Goal: Task Accomplishment & Management: Manage account settings

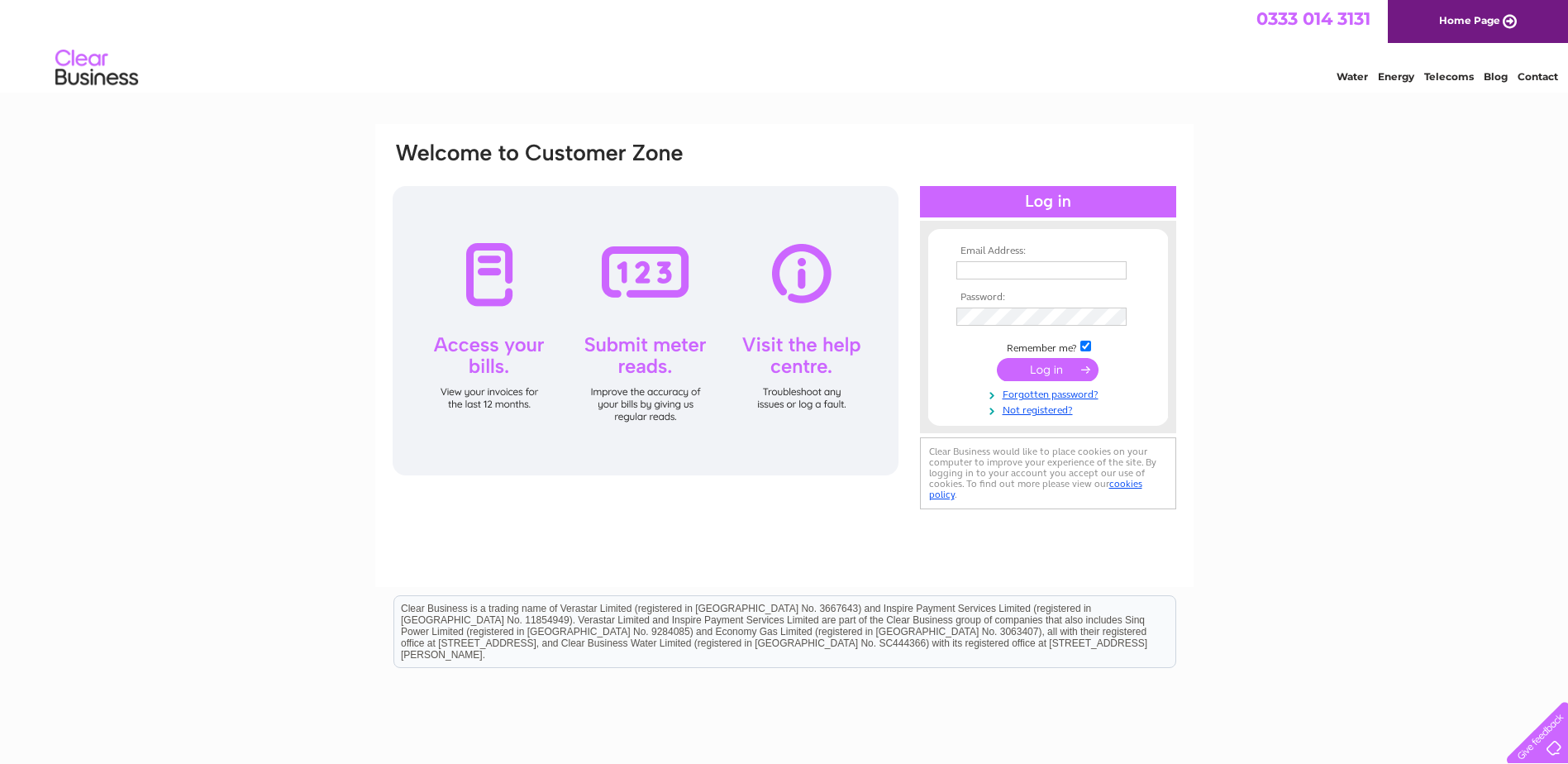
type input "jademcsltd@outlook.com"
click at [1059, 368] on input "submit" at bounding box center [1047, 369] width 102 height 23
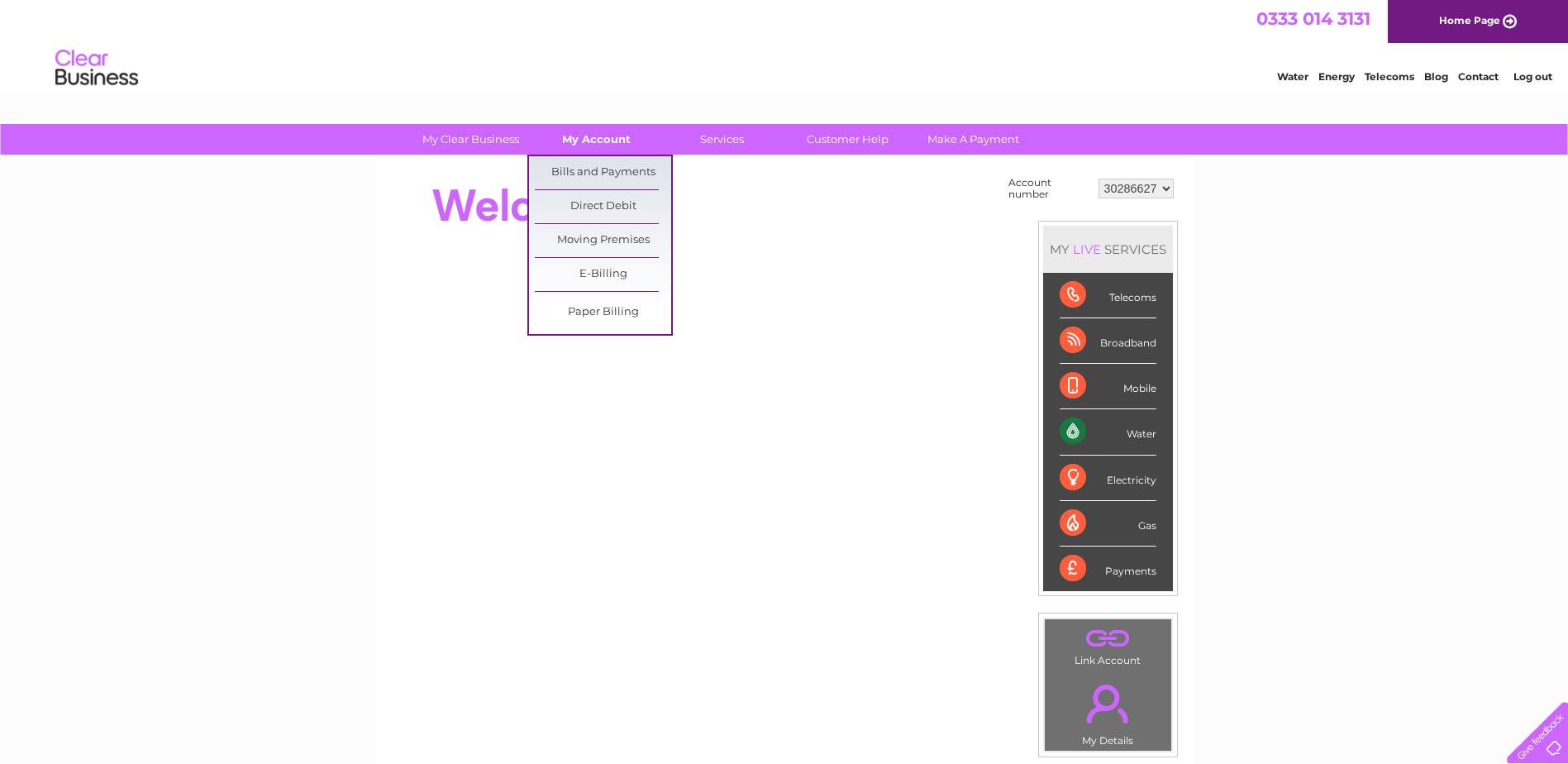
click at [605, 134] on link "My Account" at bounding box center [596, 140] width 136 height 31
click at [598, 162] on link "Bills and Payments" at bounding box center [603, 172] width 136 height 33
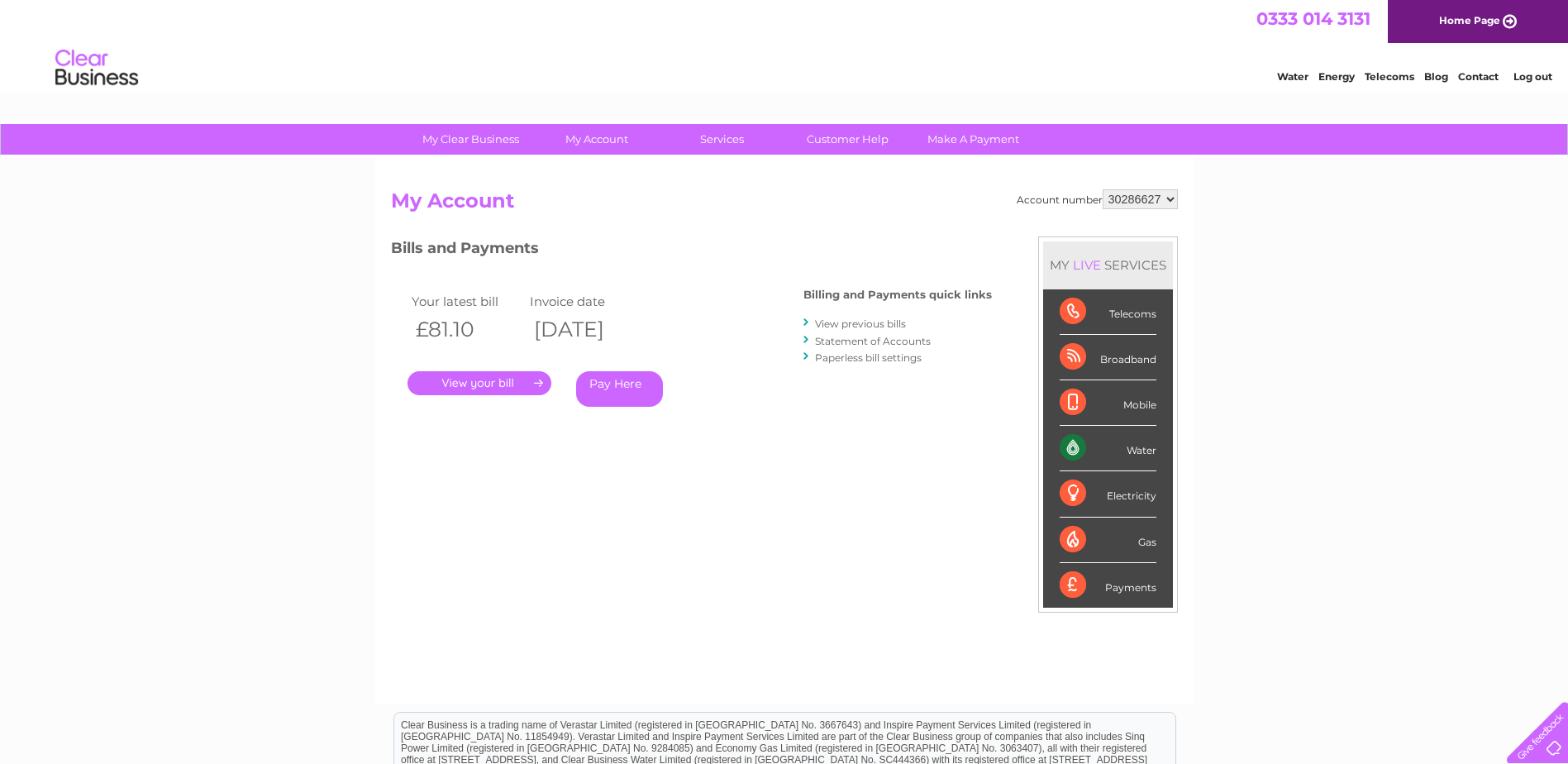
click at [488, 377] on link "." at bounding box center [479, 383] width 144 height 24
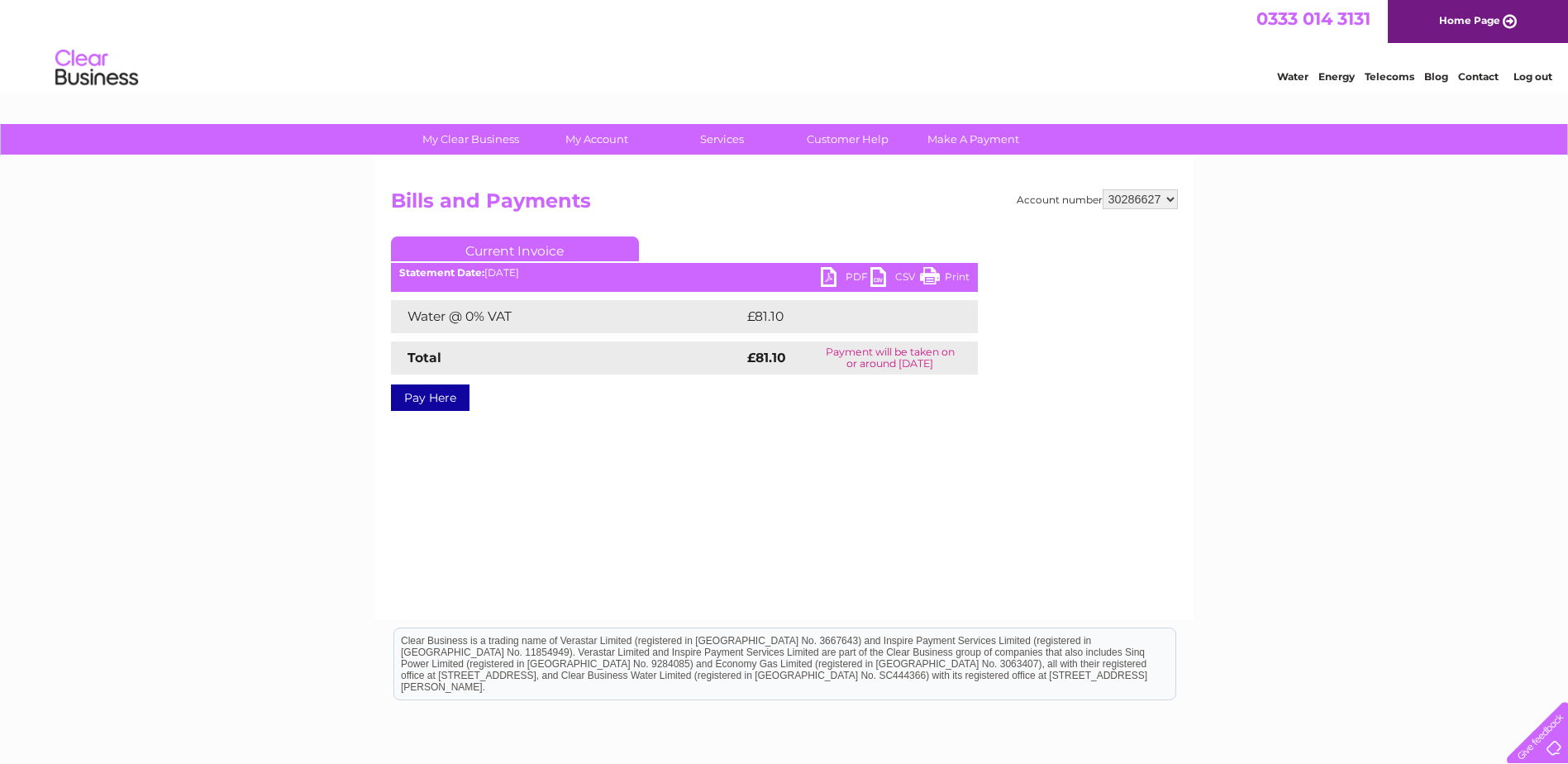
click at [961, 282] on link "Print" at bounding box center [945, 278] width 50 height 24
click at [844, 272] on link "PDF" at bounding box center [845, 278] width 50 height 24
